Goal: Task Accomplishment & Management: Complete application form

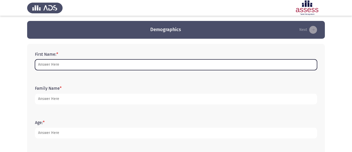
click at [45, 66] on input "First Name: *" at bounding box center [176, 64] width 282 height 11
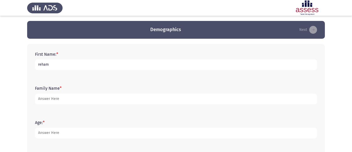
type input "reham"
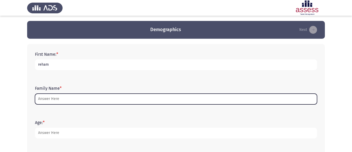
click at [49, 101] on input "Family Name *" at bounding box center [176, 98] width 282 height 11
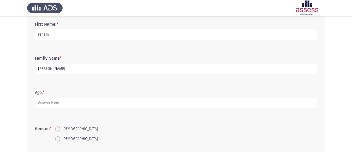
scroll to position [38, 0]
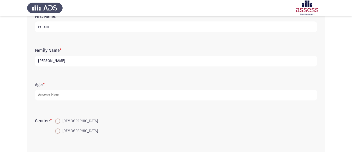
type input "[PERSON_NAME]"
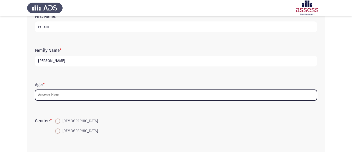
click at [51, 95] on input "Age: *" at bounding box center [176, 95] width 282 height 11
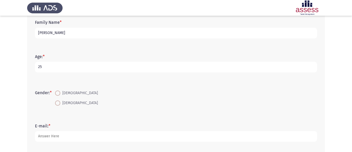
scroll to position [66, 0]
type input "25"
click at [60, 103] on span at bounding box center [57, 102] width 5 height 5
click at [60, 103] on input "[DEMOGRAPHIC_DATA]" at bounding box center [57, 102] width 5 height 5
radio input "true"
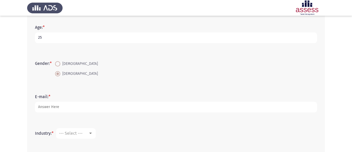
scroll to position [98, 0]
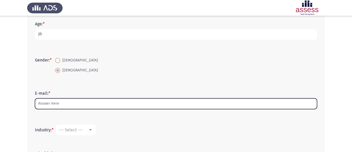
click at [69, 108] on input "E-mail: *" at bounding box center [176, 103] width 282 height 11
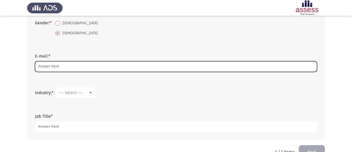
scroll to position [150, 0]
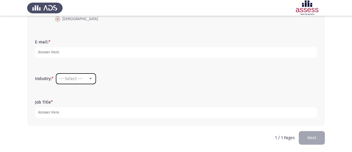
click at [92, 78] on div at bounding box center [90, 78] width 3 height 1
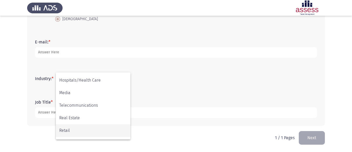
scroll to position [126, 0]
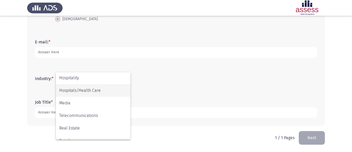
click at [95, 93] on span "Hospitals/Health Care" at bounding box center [93, 90] width 68 height 13
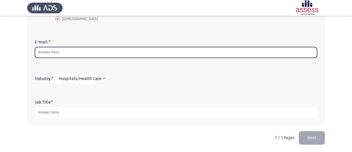
click at [78, 50] on input "E-mail: *" at bounding box center [176, 52] width 282 height 11
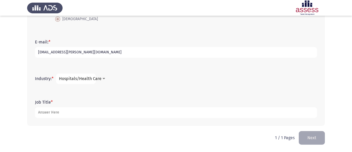
type input "[EMAIL_ADDRESS][PERSON_NAME][DOMAIN_NAME]"
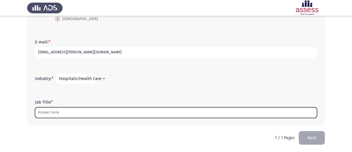
click at [58, 110] on input "Job Title *" at bounding box center [176, 112] width 282 height 11
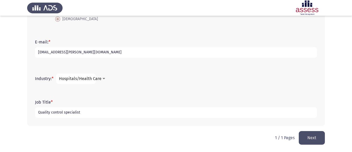
type input "Quality control specialist"
click at [315, 135] on button "Next" at bounding box center [312, 137] width 26 height 13
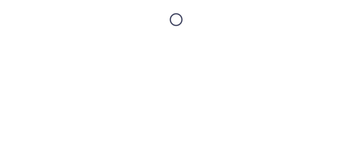
scroll to position [0, 0]
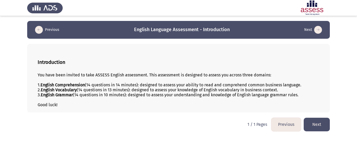
click at [327, 121] on button "Next" at bounding box center [316, 124] width 26 height 13
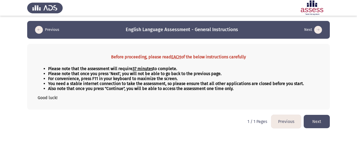
click at [319, 123] on button "Next" at bounding box center [316, 121] width 26 height 13
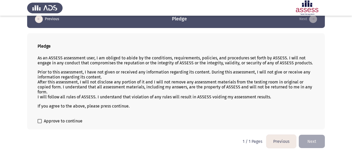
scroll to position [12, 0]
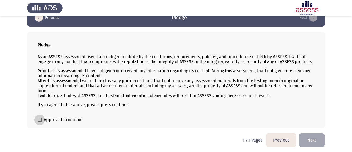
click at [40, 120] on span at bounding box center [40, 120] width 4 height 4
click at [40, 122] on input "Approve to continue" at bounding box center [39, 122] width 0 height 0
checkbox input "true"
click at [309, 137] on button "Next" at bounding box center [312, 139] width 26 height 13
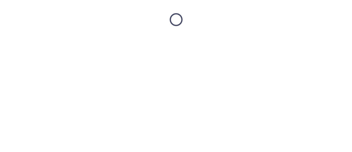
scroll to position [0, 0]
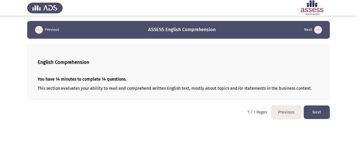
click at [321, 115] on button "Next" at bounding box center [316, 111] width 26 height 13
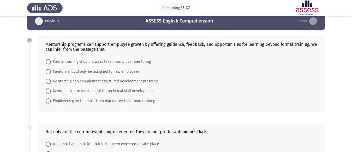
scroll to position [9, 0]
click at [46, 82] on span at bounding box center [48, 80] width 5 height 5
click at [46, 82] on input "Mentorship can complement structured development programs." at bounding box center [48, 80] width 5 height 5
radio input "true"
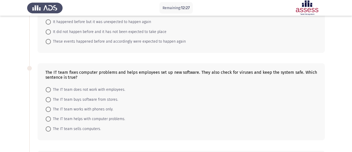
scroll to position [150, 0]
click at [49, 119] on span at bounding box center [48, 118] width 5 height 5
click at [49, 119] on input "The IT team helps with computer problems." at bounding box center [48, 118] width 5 height 5
radio input "true"
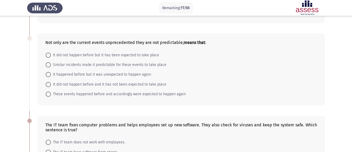
scroll to position [97, 0]
click at [48, 56] on span at bounding box center [48, 55] width 5 height 5
click at [48, 56] on input "It did not happen before but it has been expected to take place" at bounding box center [48, 55] width 5 height 5
radio input "true"
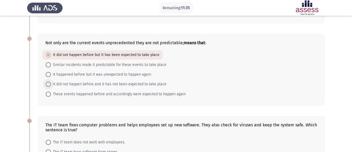
click at [48, 84] on span at bounding box center [48, 83] width 5 height 5
click at [48, 84] on input "It did not happen before and it has not been expected to take place" at bounding box center [48, 83] width 5 height 5
radio input "true"
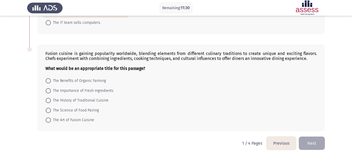
scroll to position [255, 0]
click at [75, 118] on span "The Art of Fusion Cuisine" at bounding box center [72, 119] width 43 height 6
click at [51, 118] on input "The Art of Fusion Cuisine" at bounding box center [48, 119] width 5 height 5
radio input "true"
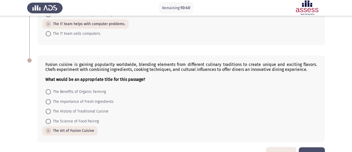
scroll to position [260, 0]
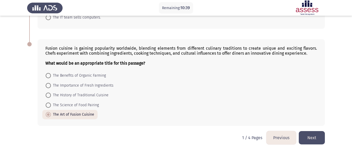
click at [307, 136] on button "Next" at bounding box center [312, 137] width 26 height 13
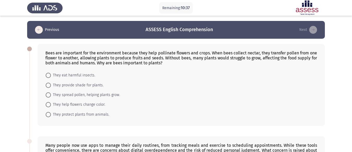
scroll to position [13, 0]
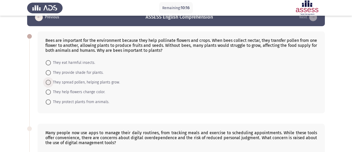
click at [48, 81] on span at bounding box center [48, 82] width 5 height 5
click at [48, 81] on input "They spread pollen, helping plants grow." at bounding box center [48, 82] width 5 height 5
radio input "true"
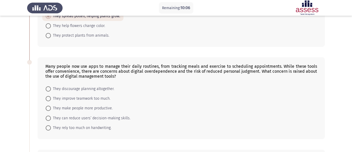
scroll to position [80, 0]
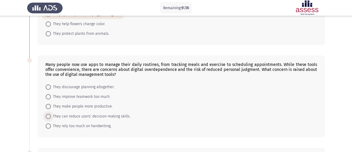
click at [104, 115] on span "They can reduce users’ decision-making skills." at bounding box center [91, 116] width 80 height 6
click at [51, 115] on input "They can reduce users’ decision-making skills." at bounding box center [48, 116] width 5 height 5
radio input "true"
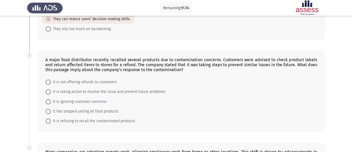
scroll to position [177, 0]
click at [46, 92] on span at bounding box center [48, 91] width 5 height 5
click at [46, 92] on input "It is taking action to resolve the issue and prevent future problems" at bounding box center [48, 91] width 5 height 5
radio input "true"
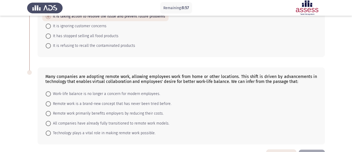
scroll to position [270, 0]
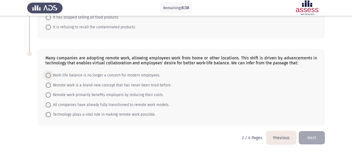
click at [48, 73] on span at bounding box center [48, 75] width 5 height 5
click at [48, 73] on input "Work-life balance is no longer a concern for modern employees." at bounding box center [48, 75] width 5 height 5
radio input "true"
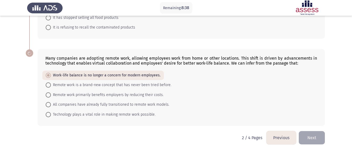
scroll to position [270, 0]
click at [83, 117] on span "Technology plays a vital role in making remote work possible." at bounding box center [103, 114] width 105 height 6
click at [51, 117] on input "Technology plays a vital role in making remote work possible." at bounding box center [48, 114] width 5 height 5
radio input "true"
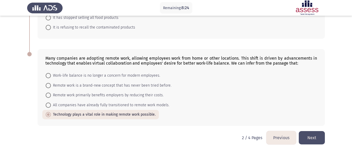
click at [317, 138] on button "Next" at bounding box center [312, 137] width 26 height 13
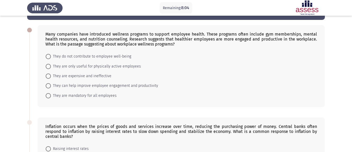
scroll to position [20, 0]
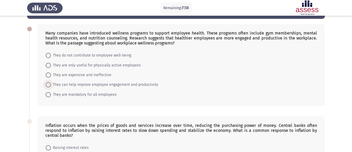
click at [61, 85] on span "They can help improve employee engagement and productivity" at bounding box center [104, 84] width 107 height 6
click at [51, 85] on input "They can help improve employee engagement and productivity" at bounding box center [48, 84] width 5 height 5
radio input "true"
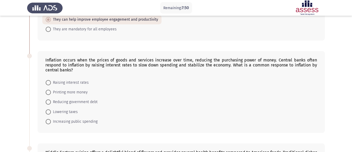
scroll to position [85, 0]
click at [65, 81] on span "Raising interest rates" at bounding box center [70, 82] width 38 height 6
click at [51, 81] on input "Raising interest rates" at bounding box center [48, 81] width 5 height 5
radio input "true"
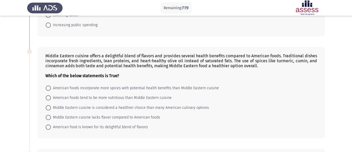
scroll to position [183, 0]
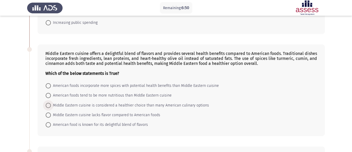
click at [84, 108] on span "Middle Eastern cuisine is considered a healthier choice than many American culi…" at bounding box center [130, 105] width 158 height 6
click at [51, 108] on input "Middle Eastern cuisine is considered a healthier choice than many American culi…" at bounding box center [48, 105] width 5 height 5
radio input "true"
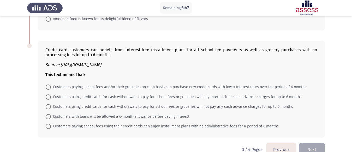
scroll to position [300, 0]
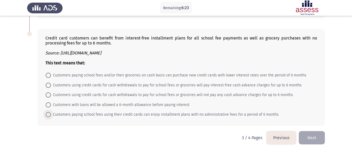
click at [83, 116] on span "Customers paying school fees using their credit cards can enjoy installment pla…" at bounding box center [165, 114] width 228 height 6
click at [51, 116] on input "Customers paying school fees using their credit cards can enjoy installment pla…" at bounding box center [48, 114] width 5 height 5
radio input "true"
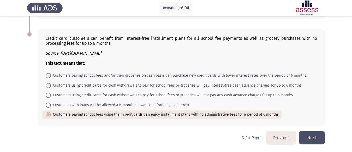
click at [313, 136] on button "Next" at bounding box center [312, 137] width 26 height 13
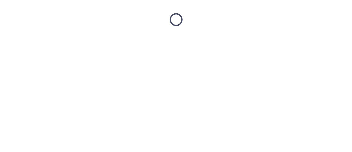
scroll to position [0, 0]
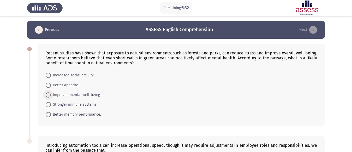
click at [90, 92] on span "Improved mental well-being." at bounding box center [76, 95] width 50 height 6
click at [51, 92] on input "Improved mental well-being." at bounding box center [48, 94] width 5 height 5
radio input "true"
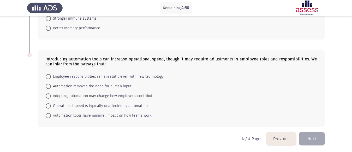
scroll to position [87, 0]
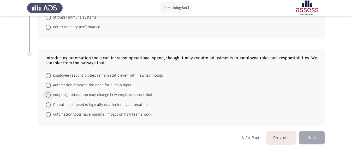
click at [59, 95] on span "Adopting automation may change how employees contribute." at bounding box center [103, 95] width 104 height 6
click at [51, 95] on input "Adopting automation may change how employees contribute." at bounding box center [48, 94] width 5 height 5
radio input "true"
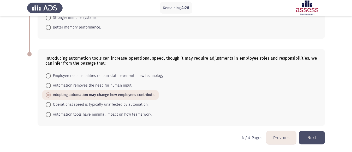
click at [313, 138] on button "Next" at bounding box center [312, 137] width 26 height 13
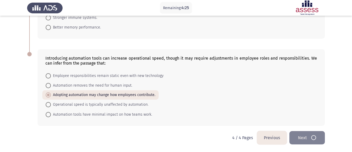
scroll to position [0, 0]
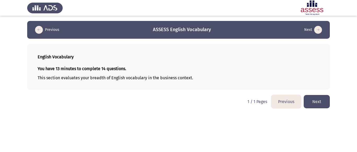
click at [319, 104] on button "Next" at bounding box center [316, 101] width 26 height 13
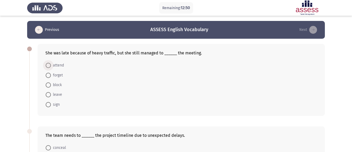
click at [46, 66] on span at bounding box center [48, 65] width 5 height 5
click at [46, 66] on input "attend" at bounding box center [48, 65] width 5 height 5
radio input "true"
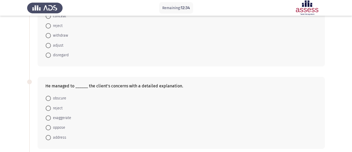
scroll to position [145, 0]
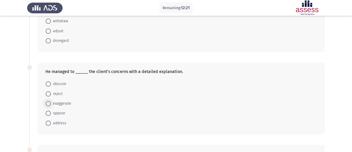
click at [57, 104] on span "exaggerate" at bounding box center [61, 103] width 20 height 6
click at [51, 104] on input "exaggerate" at bounding box center [48, 103] width 5 height 5
radio input "true"
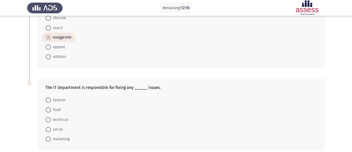
scroll to position [212, 0]
click at [50, 120] on span at bounding box center [48, 119] width 5 height 5
click at [50, 120] on input "technical" at bounding box center [48, 119] width 5 height 5
radio input "true"
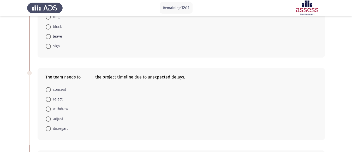
scroll to position [58, 0]
click at [50, 119] on span at bounding box center [48, 117] width 5 height 5
click at [50, 119] on input "adjust" at bounding box center [48, 117] width 5 height 5
radio input "true"
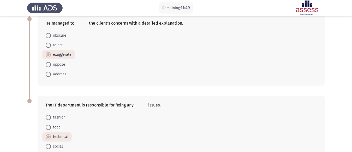
scroll to position [235, 0]
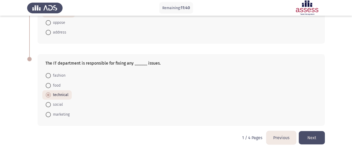
click at [312, 133] on button "Next" at bounding box center [312, 137] width 26 height 13
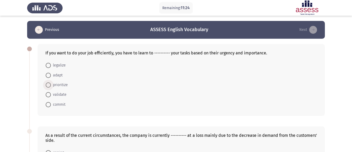
click at [48, 84] on span at bounding box center [48, 84] width 5 height 5
click at [48, 84] on input "prioritize" at bounding box center [48, 84] width 5 height 5
radio input "true"
click at [46, 84] on span at bounding box center [48, 84] width 5 height 5
click at [46, 84] on input "prioritize" at bounding box center [48, 84] width 5 height 5
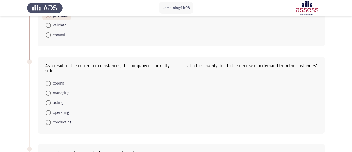
scroll to position [70, 0]
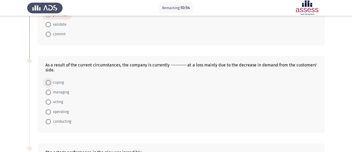
click at [46, 80] on span at bounding box center [48, 82] width 5 height 5
click at [46, 80] on input "coping" at bounding box center [48, 82] width 5 height 5
radio input "true"
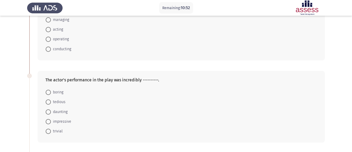
scroll to position [142, 0]
click at [48, 119] on span at bounding box center [48, 121] width 5 height 5
click at [48, 119] on input "impressive" at bounding box center [48, 121] width 5 height 5
radio input "true"
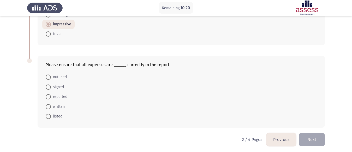
scroll to position [241, 0]
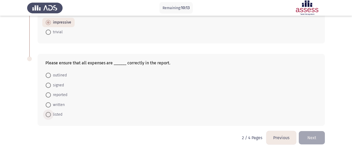
click at [60, 114] on span "listed" at bounding box center [56, 114] width 11 height 6
click at [51, 114] on input "listed" at bounding box center [48, 114] width 5 height 5
radio input "true"
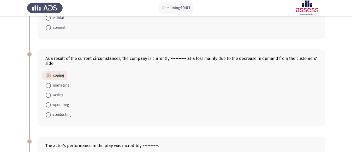
scroll to position [76, 0]
click at [52, 104] on span "operating" at bounding box center [60, 105] width 18 height 6
click at [51, 104] on input "operating" at bounding box center [48, 104] width 5 height 5
radio input "true"
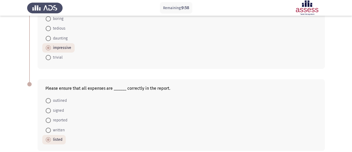
scroll to position [240, 0]
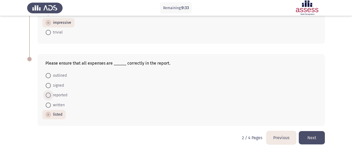
click at [46, 95] on span at bounding box center [48, 94] width 5 height 5
click at [46, 95] on input "reported" at bounding box center [48, 94] width 5 height 5
radio input "true"
click at [319, 135] on button "Next" at bounding box center [312, 137] width 26 height 13
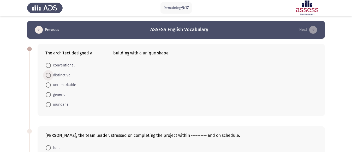
click at [57, 72] on span "distinctive" at bounding box center [61, 75] width 20 height 6
click at [51, 73] on input "distinctive" at bounding box center [48, 75] width 5 height 5
radio input "true"
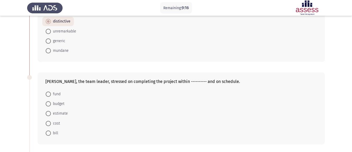
scroll to position [65, 0]
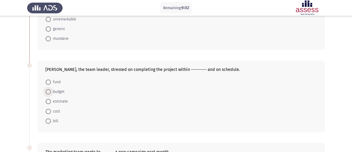
click at [49, 91] on span at bounding box center [48, 91] width 5 height 5
click at [49, 91] on input "budget" at bounding box center [48, 91] width 5 height 5
radio input "true"
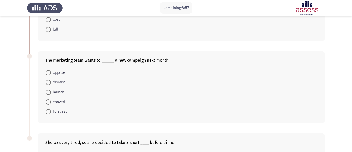
scroll to position [158, 0]
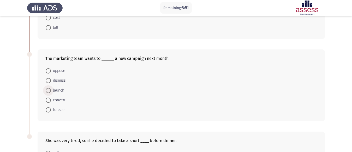
click at [56, 89] on span "launch" at bounding box center [57, 90] width 13 height 6
click at [51, 89] on input "launch" at bounding box center [48, 90] width 5 height 5
radio input "true"
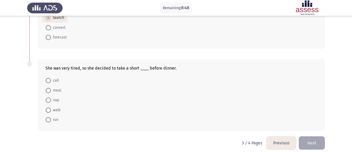
scroll to position [232, 0]
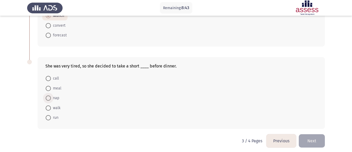
click at [54, 97] on span "nap" at bounding box center [55, 98] width 8 height 6
click at [51, 97] on input "nap" at bounding box center [48, 97] width 5 height 5
radio input "true"
click at [318, 138] on button "Next" at bounding box center [312, 140] width 26 height 13
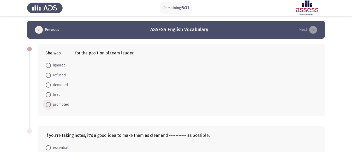
click at [62, 105] on span "promoted" at bounding box center [60, 104] width 18 height 6
click at [51, 105] on input "promoted" at bounding box center [48, 104] width 5 height 5
radio input "true"
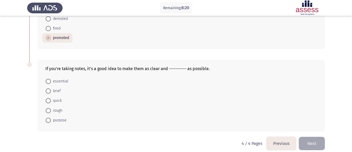
scroll to position [72, 0]
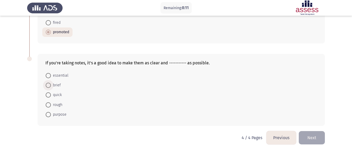
click at [49, 85] on span at bounding box center [48, 85] width 5 height 5
click at [49, 85] on input "brief" at bounding box center [48, 85] width 5 height 5
radio input "true"
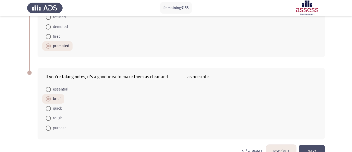
scroll to position [72, 0]
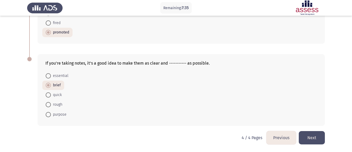
click at [314, 137] on button "Next" at bounding box center [312, 137] width 26 height 13
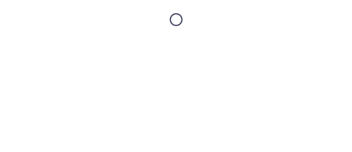
scroll to position [0, 0]
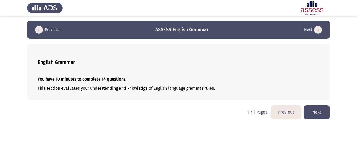
click at [317, 114] on button "Next" at bounding box center [316, 111] width 26 height 13
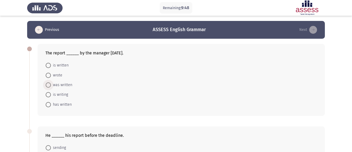
click at [48, 85] on span at bounding box center [48, 84] width 5 height 5
click at [48, 85] on input "was written" at bounding box center [48, 84] width 5 height 5
radio input "true"
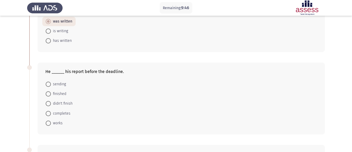
scroll to position [63, 0]
click at [62, 113] on span "completes" at bounding box center [61, 113] width 20 height 6
click at [51, 113] on input "completes" at bounding box center [48, 112] width 5 height 5
radio input "true"
click at [48, 93] on span at bounding box center [48, 93] width 5 height 5
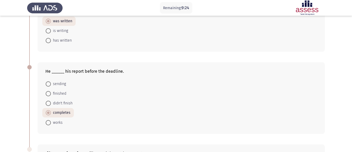
click at [48, 93] on input "finished" at bounding box center [48, 93] width 5 height 5
radio input "true"
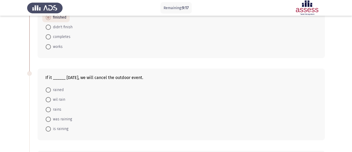
scroll to position [142, 0]
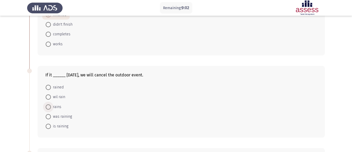
click at [47, 107] on span at bounding box center [48, 106] width 5 height 5
click at [47, 107] on input "rains" at bounding box center [48, 106] width 5 height 5
radio input "true"
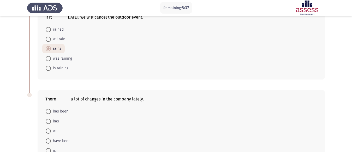
scroll to position [236, 0]
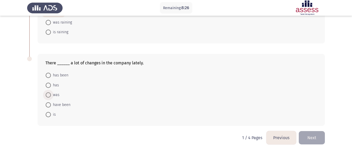
click at [48, 92] on span at bounding box center [48, 94] width 5 height 5
click at [48, 92] on input "was" at bounding box center [48, 94] width 5 height 5
radio input "true"
click at [62, 76] on span "has been" at bounding box center [59, 75] width 17 height 6
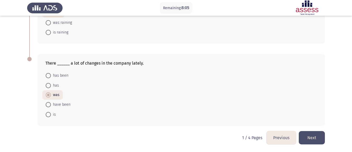
click at [51, 76] on input "has been" at bounding box center [48, 75] width 5 height 5
radio input "true"
click at [313, 139] on button "Next" at bounding box center [312, 137] width 26 height 13
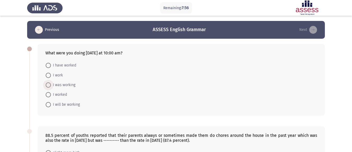
click at [69, 84] on span "I was working" at bounding box center [63, 85] width 25 height 6
click at [51, 84] on input "I was working" at bounding box center [48, 84] width 5 height 5
radio input "true"
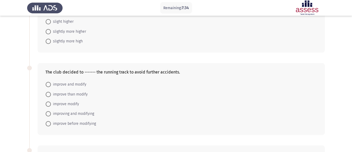
scroll to position [154, 0]
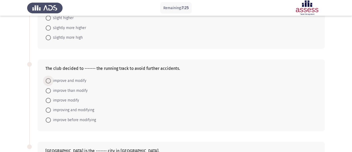
click at [77, 79] on span "improve and modify" at bounding box center [69, 81] width 36 height 6
click at [51, 79] on input "improve and modify" at bounding box center [48, 80] width 5 height 5
radio input "true"
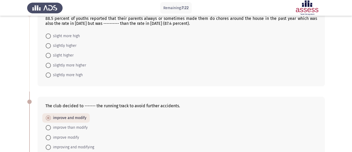
scroll to position [116, 0]
click at [54, 54] on span "slight higher" at bounding box center [62, 55] width 23 height 6
click at [51, 54] on input "slight higher" at bounding box center [48, 55] width 5 height 5
radio input "true"
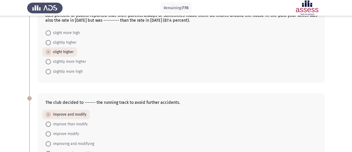
scroll to position [119, 0]
click at [68, 43] on span "slightly higher" at bounding box center [64, 43] width 26 height 6
click at [51, 43] on input "slightly higher" at bounding box center [48, 42] width 5 height 5
radio input "true"
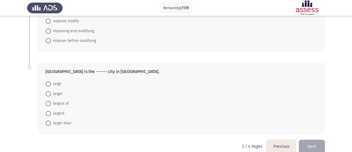
scroll to position [241, 0]
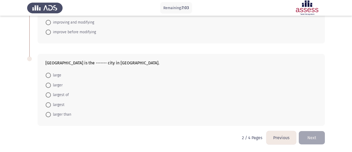
click at [59, 102] on span "largest" at bounding box center [58, 105] width 14 height 6
click at [51, 102] on input "largest" at bounding box center [48, 104] width 5 height 5
radio input "true"
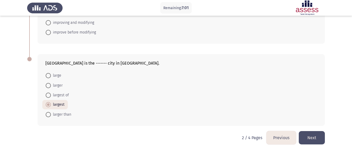
click at [314, 137] on button "Next" at bounding box center [312, 137] width 26 height 13
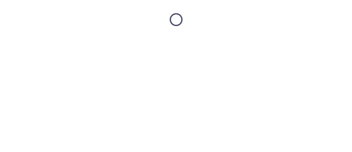
scroll to position [0, 0]
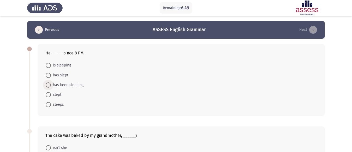
click at [80, 83] on span "has been sleeping" at bounding box center [67, 85] width 33 height 6
click at [51, 83] on input "has been sleeping" at bounding box center [48, 84] width 5 height 5
radio input "true"
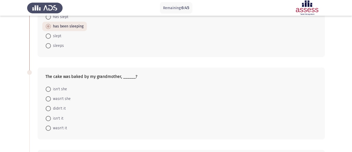
scroll to position [58, 0]
click at [65, 97] on span "wasn't she" at bounding box center [61, 98] width 20 height 6
click at [51, 97] on input "wasn't she" at bounding box center [48, 98] width 5 height 5
radio input "true"
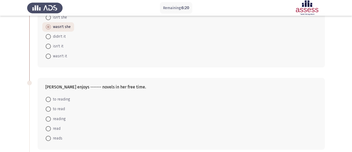
scroll to position [130, 0]
click at [62, 116] on span "reading" at bounding box center [58, 118] width 15 height 6
click at [51, 116] on input "reading" at bounding box center [48, 118] width 5 height 5
radio input "true"
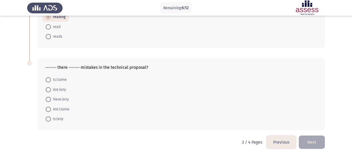
scroll to position [234, 0]
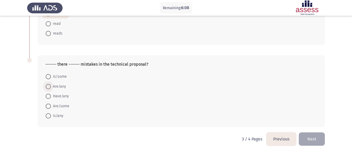
click at [61, 86] on span "Are/any" at bounding box center [58, 86] width 15 height 6
click at [51, 86] on input "Are/any" at bounding box center [48, 86] width 5 height 5
radio input "true"
click at [321, 138] on button "Next" at bounding box center [312, 138] width 26 height 13
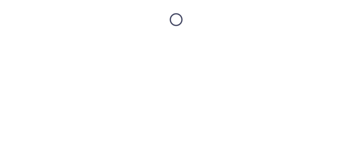
scroll to position [0, 0]
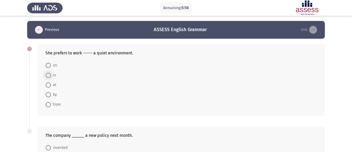
click at [47, 73] on span at bounding box center [48, 75] width 5 height 5
click at [47, 73] on input "in" at bounding box center [48, 75] width 5 height 5
radio input "true"
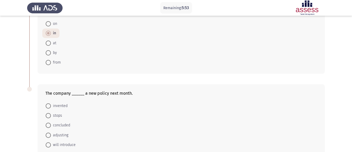
scroll to position [72, 0]
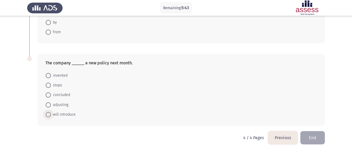
click at [72, 116] on span "will introduce" at bounding box center [63, 114] width 25 height 6
click at [51, 116] on input "will introduce" at bounding box center [48, 114] width 5 height 5
radio input "true"
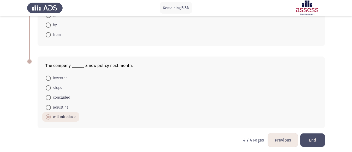
scroll to position [72, 0]
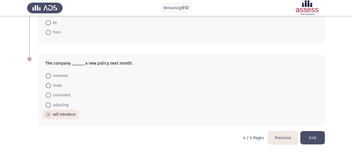
click at [316, 132] on button "End" at bounding box center [313, 137] width 25 height 13
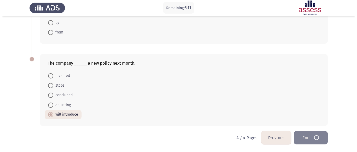
scroll to position [0, 0]
